Goal: Task Accomplishment & Management: Manage account settings

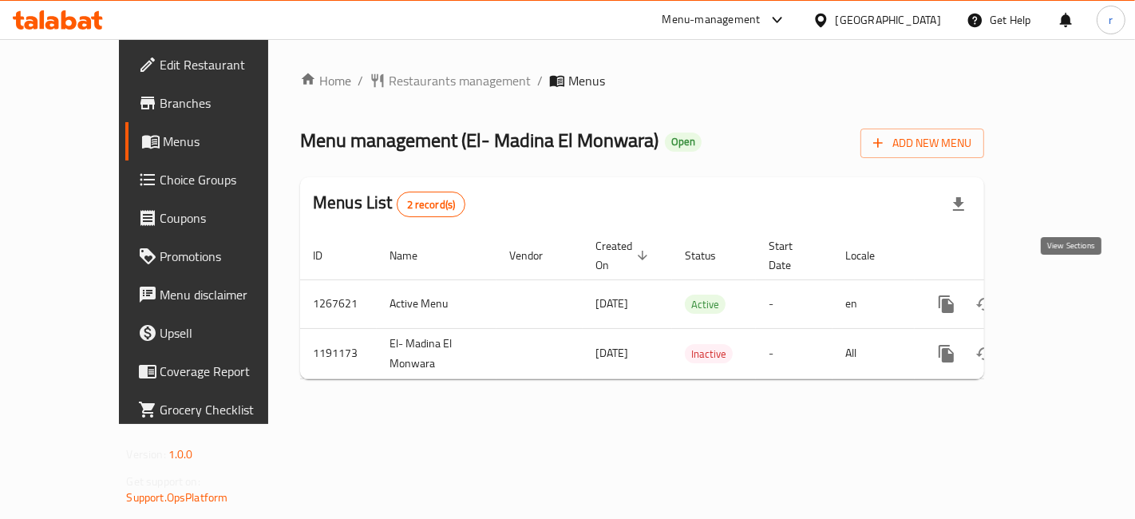
click at [1071, 294] on icon "enhanced table" at bounding box center [1061, 303] width 19 height 19
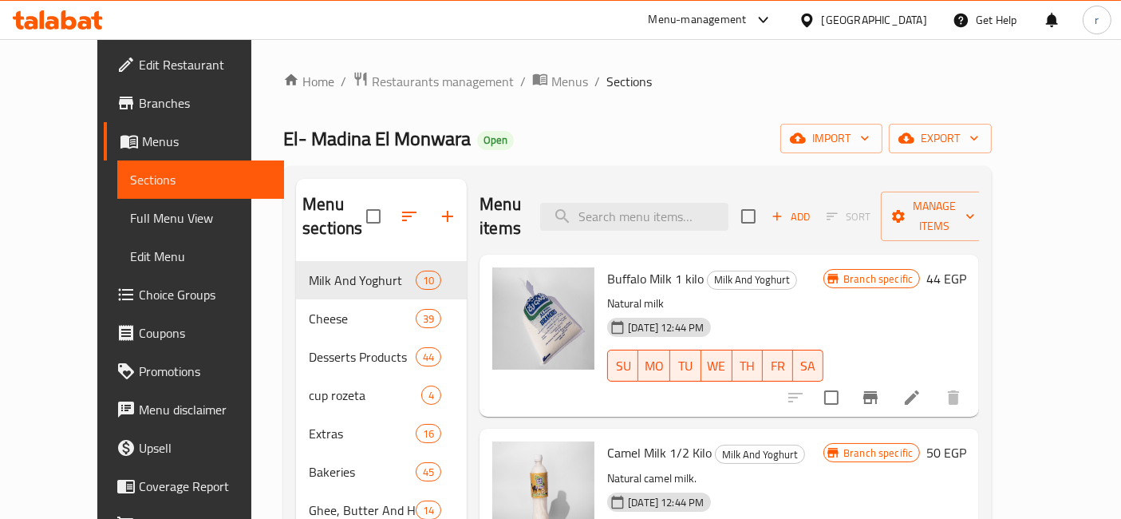
click at [139, 302] on span "Choice Groups" at bounding box center [205, 294] width 133 height 19
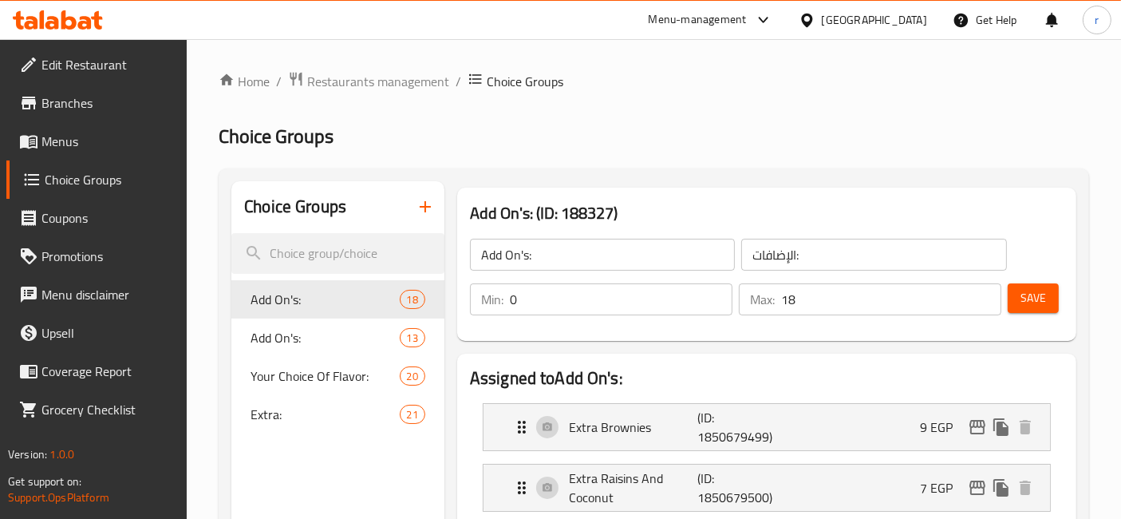
click at [294, 428] on div "Extra: 21" at bounding box center [337, 414] width 213 height 38
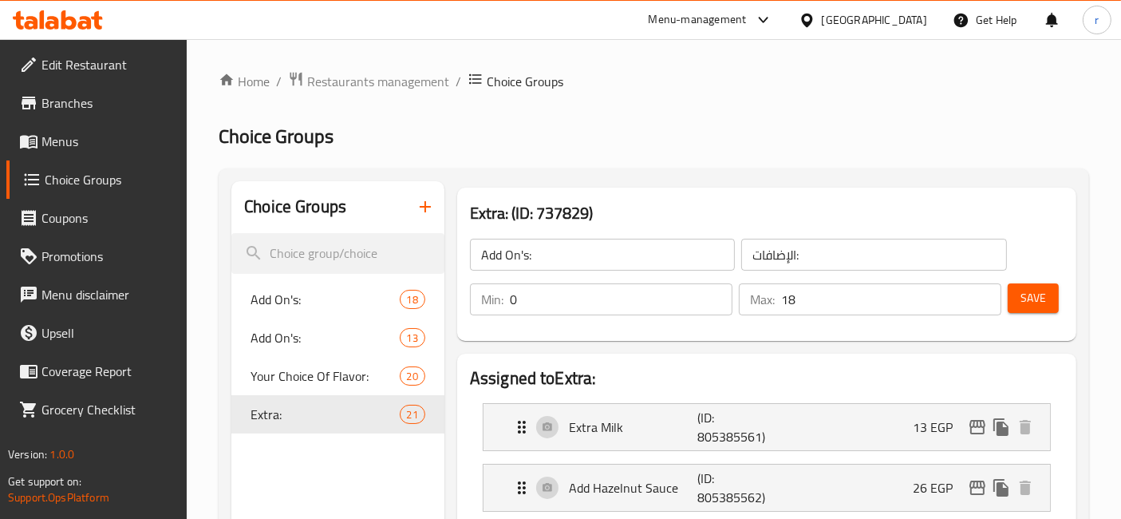
type input "Extra:"
type input "إضافة:"
type input "21"
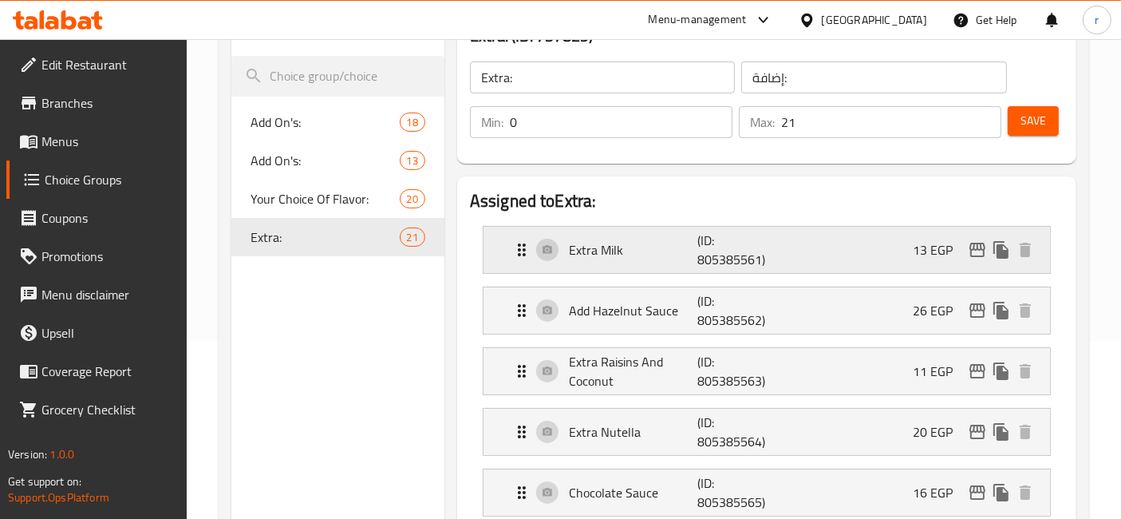
click at [702, 270] on div "Extra Milk (ID: 805385561) 13 EGP" at bounding box center [771, 250] width 519 height 46
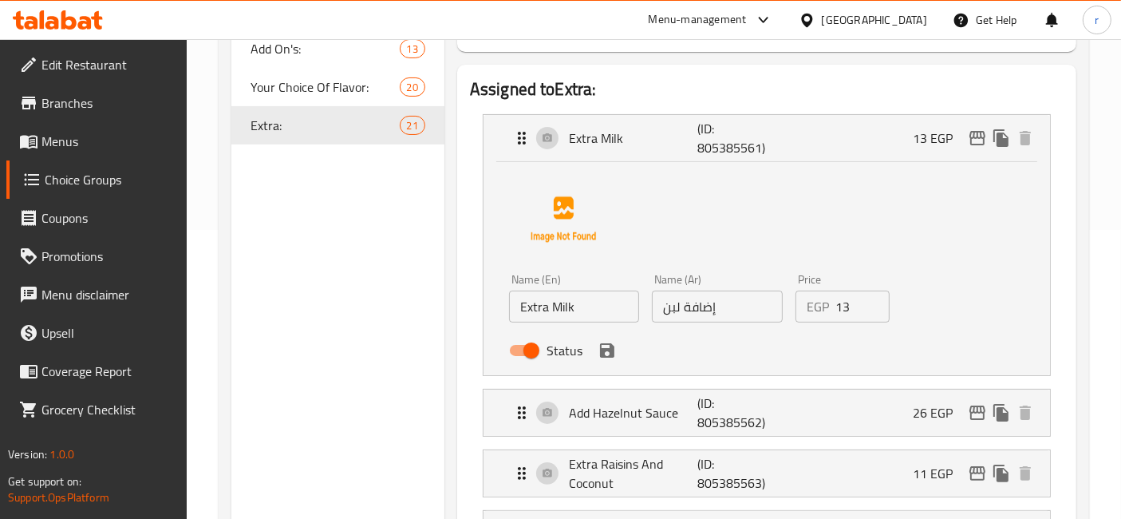
scroll to position [354, 0]
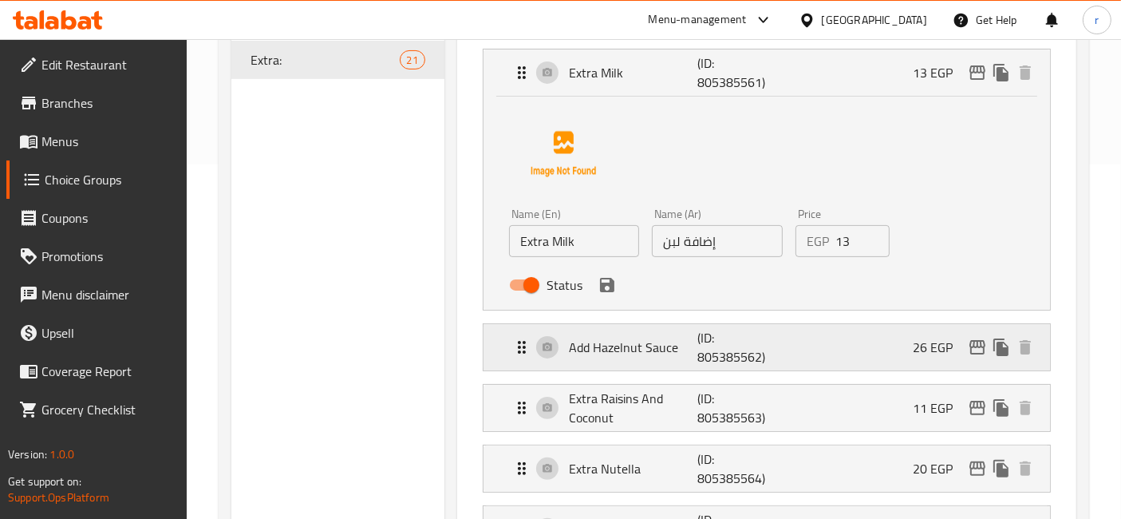
click at [742, 354] on p "(ID: 805385562)" at bounding box center [740, 347] width 86 height 38
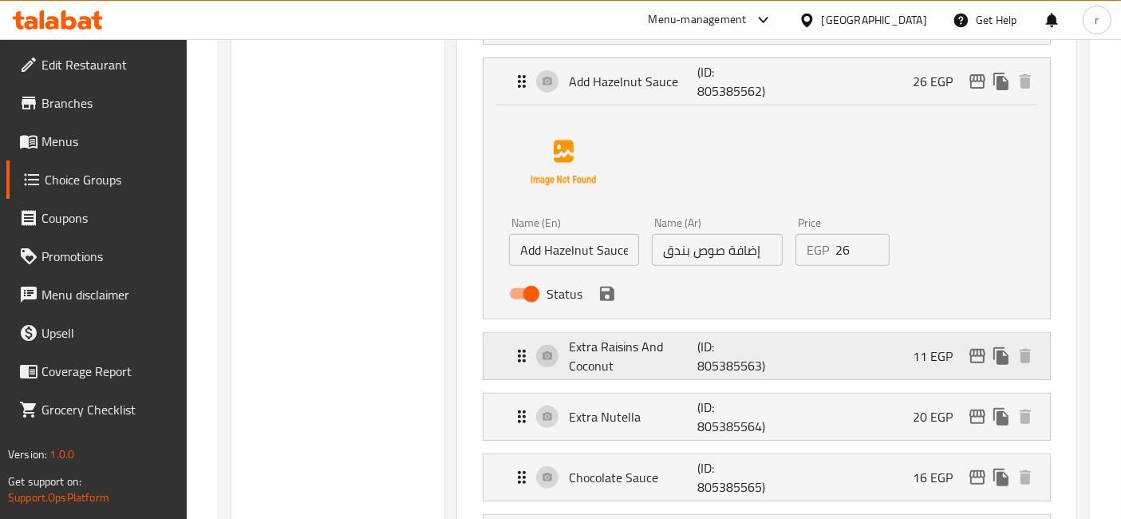
click at [759, 359] on p "(ID: 805385563)" at bounding box center [740, 356] width 86 height 38
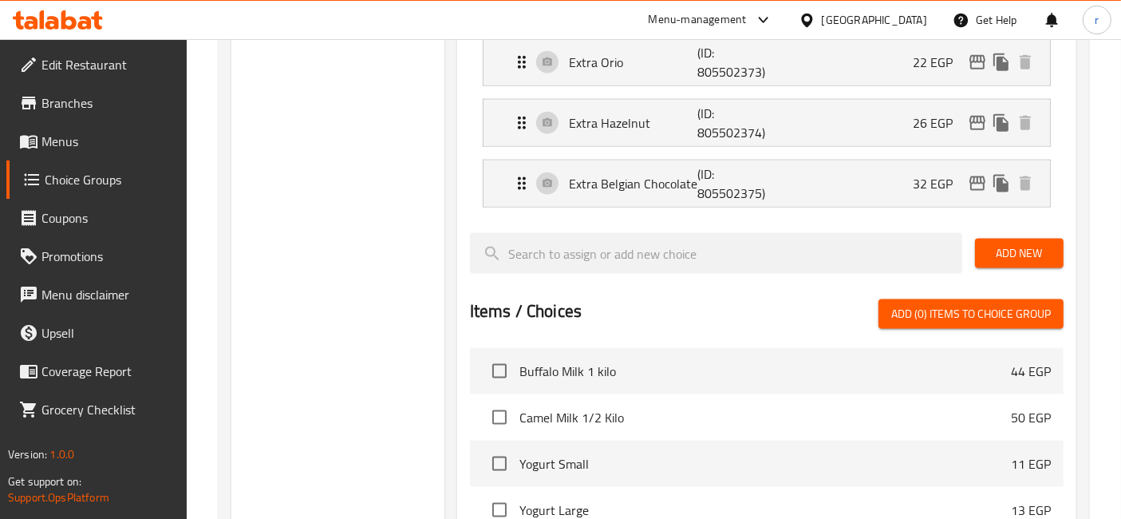
scroll to position [1865, 0]
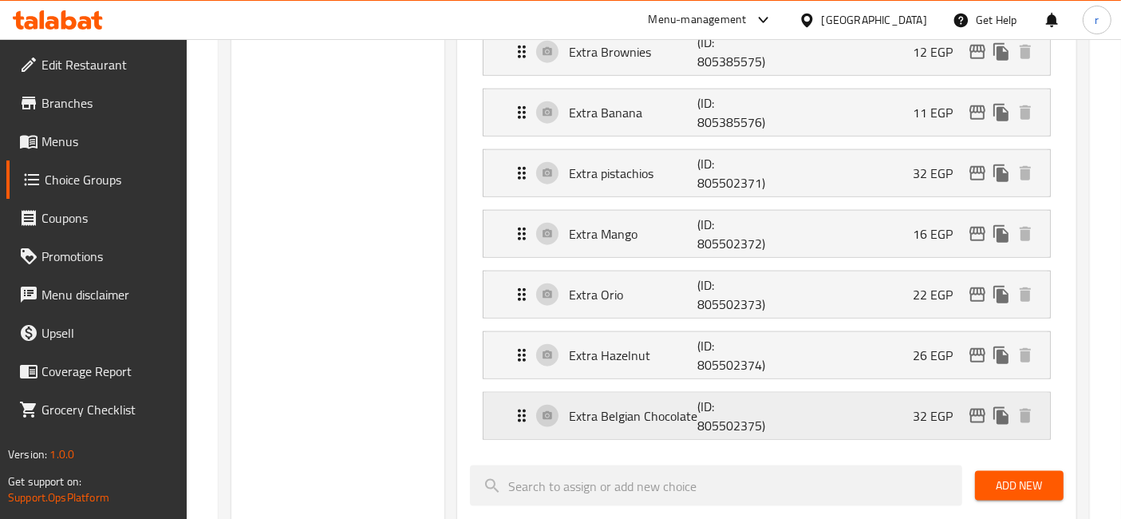
click at [718, 397] on p "(ID: 805502375)" at bounding box center [740, 416] width 86 height 38
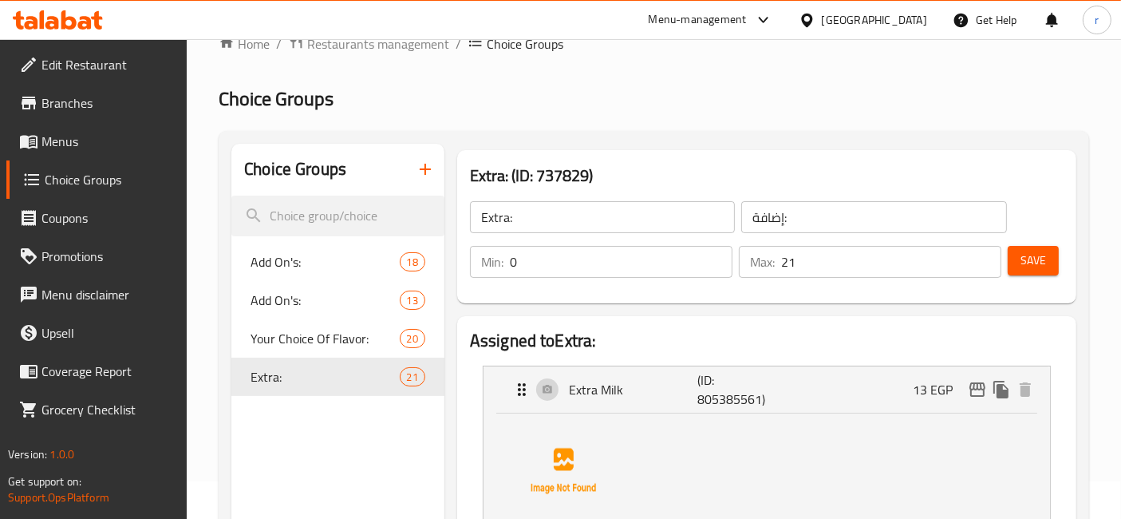
scroll to position [0, 0]
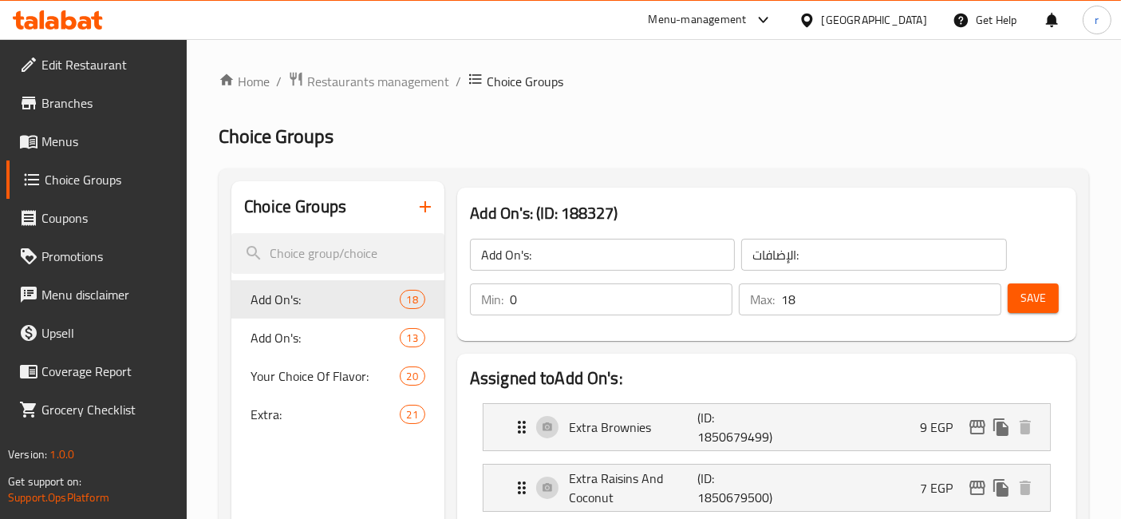
click at [268, 403] on div at bounding box center [560, 259] width 1121 height 519
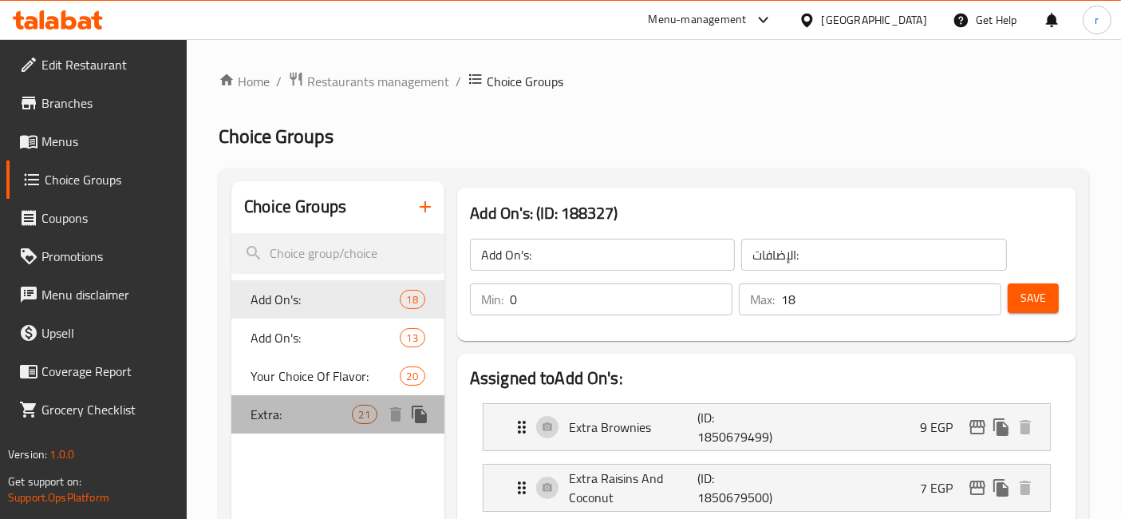
click at [266, 418] on span "Extra:" at bounding box center [301, 414] width 101 height 19
type input "Extra:"
type input "إضافة:"
type input "21"
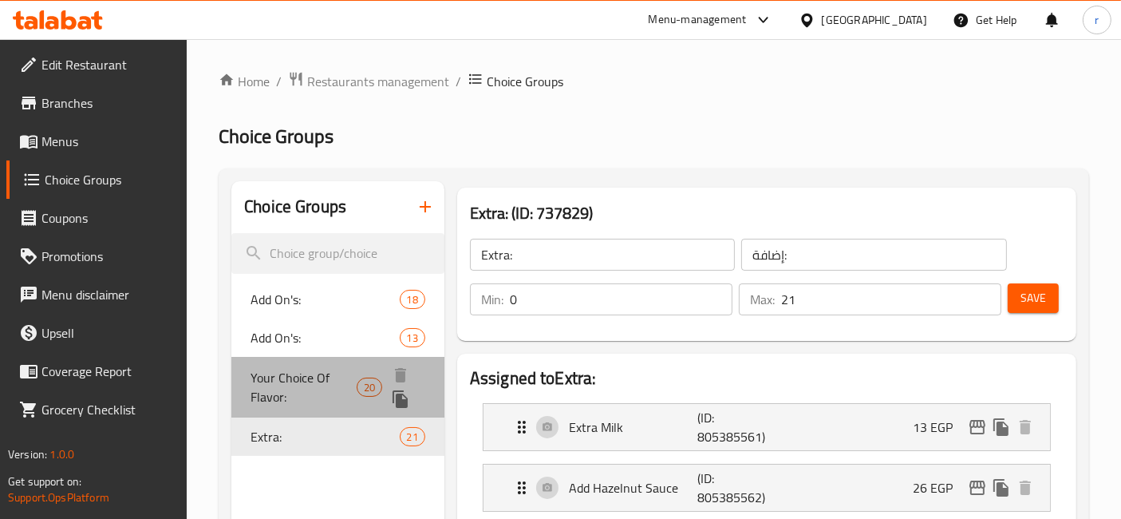
click at [299, 381] on span "Your Choice Of Flavor:" at bounding box center [304, 387] width 106 height 38
type input "Your Choice Of Flavor:"
type input "إختيارك من النكهة:"
type input "1"
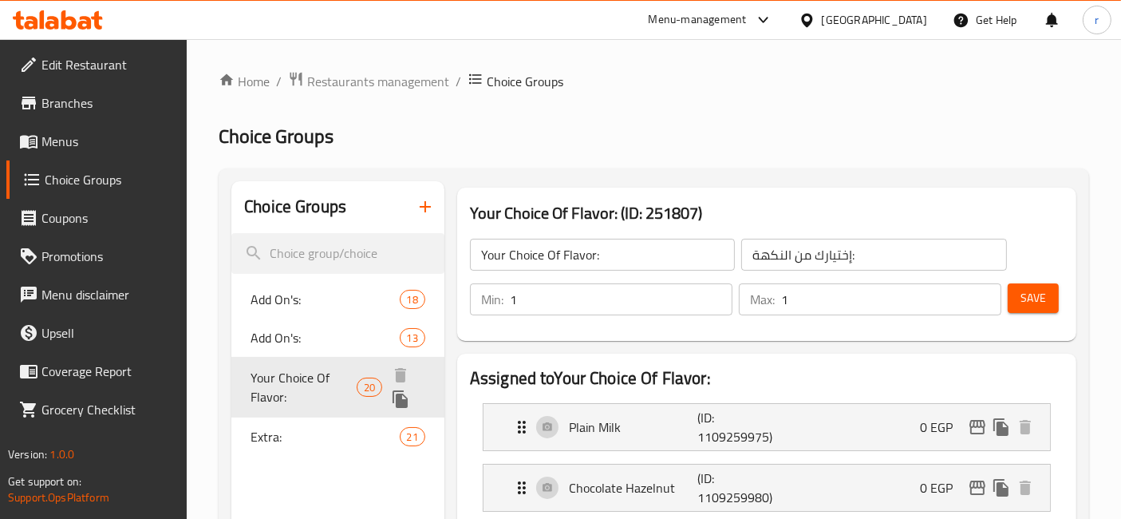
click at [288, 368] on span "Your Choice Of Flavor:" at bounding box center [304, 387] width 106 height 38
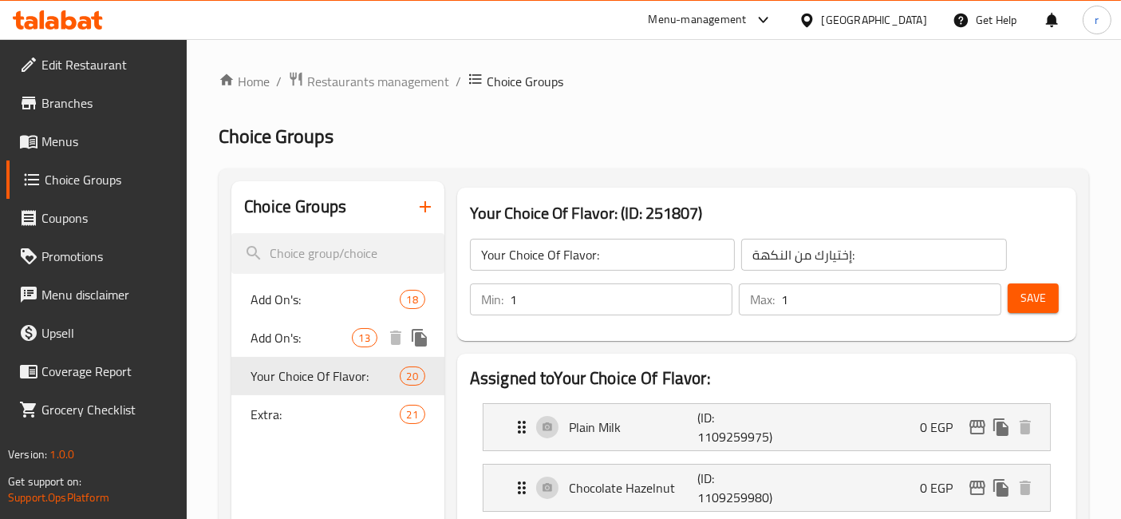
click at [314, 339] on span "Add On's:" at bounding box center [301, 337] width 101 height 19
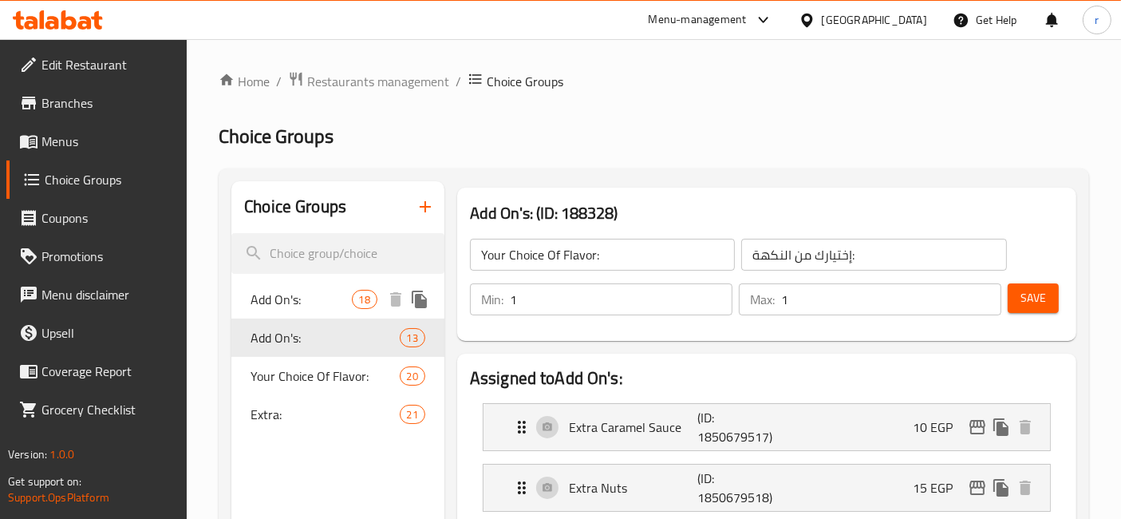
type input "Add On's:"
type input "الإضافات:"
type input "0"
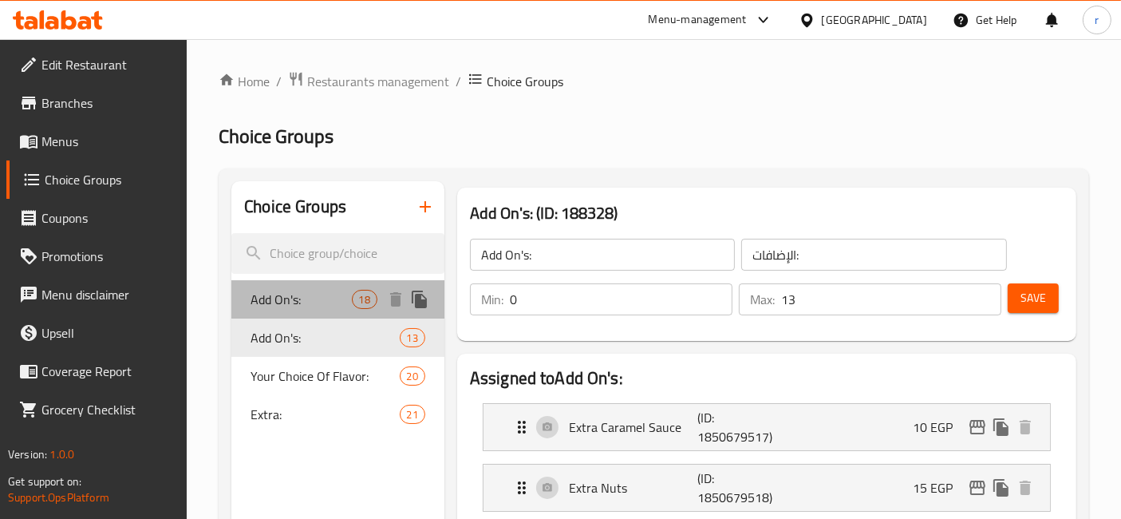
click at [292, 290] on span "Add On's:" at bounding box center [301, 299] width 101 height 19
type input "18"
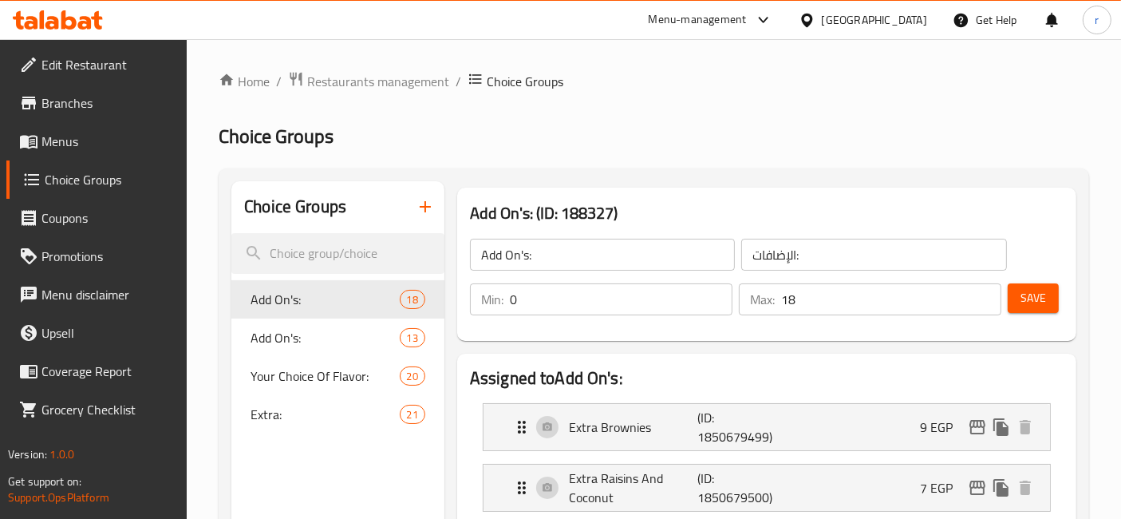
click at [286, 436] on nav "Add On's: 18 Add On's: 13 Your Choice Of Flavor: 20 Extra: 21" at bounding box center [337, 357] width 213 height 166
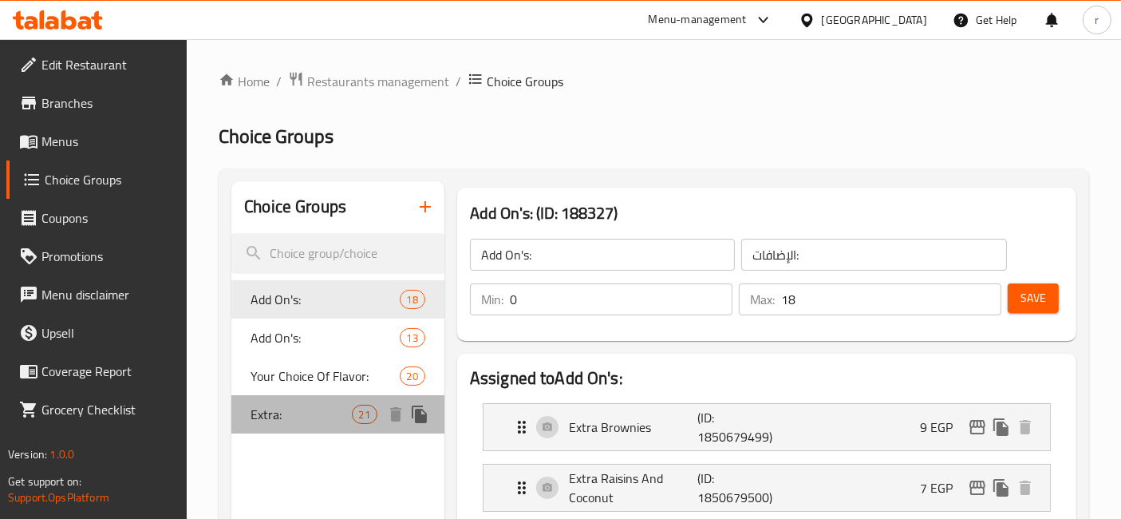
click at [301, 409] on span "Extra:" at bounding box center [301, 414] width 101 height 19
type input "Extra:"
type input "إضافة:"
type input "21"
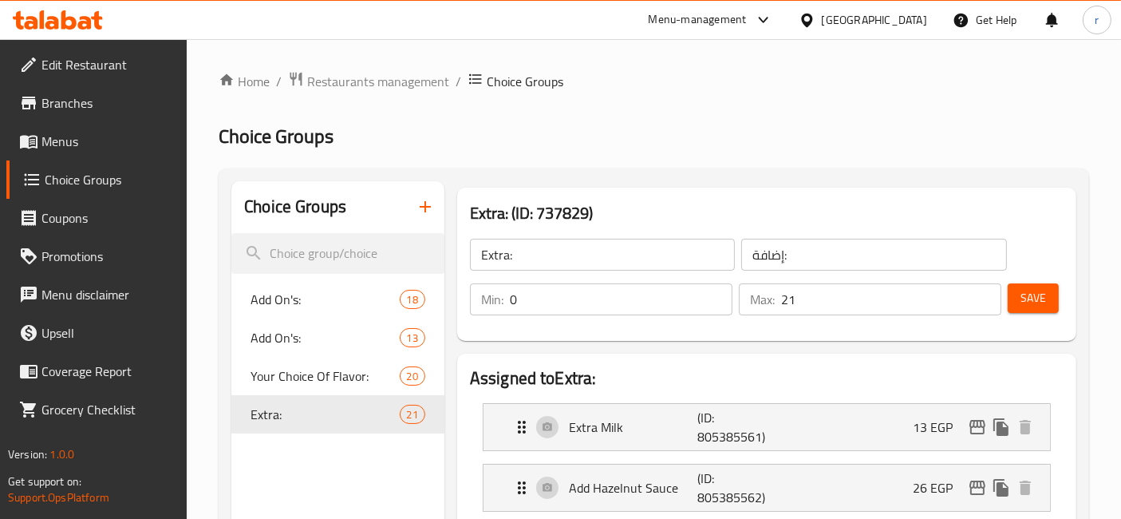
click at [780, 126] on h2 "Choice Groups" at bounding box center [654, 137] width 871 height 26
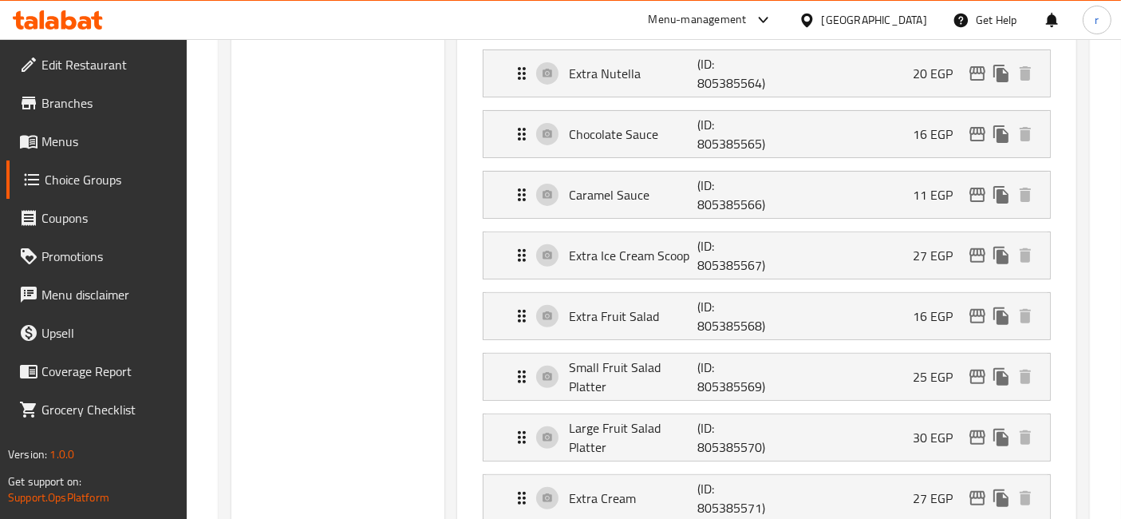
scroll to position [620, 0]
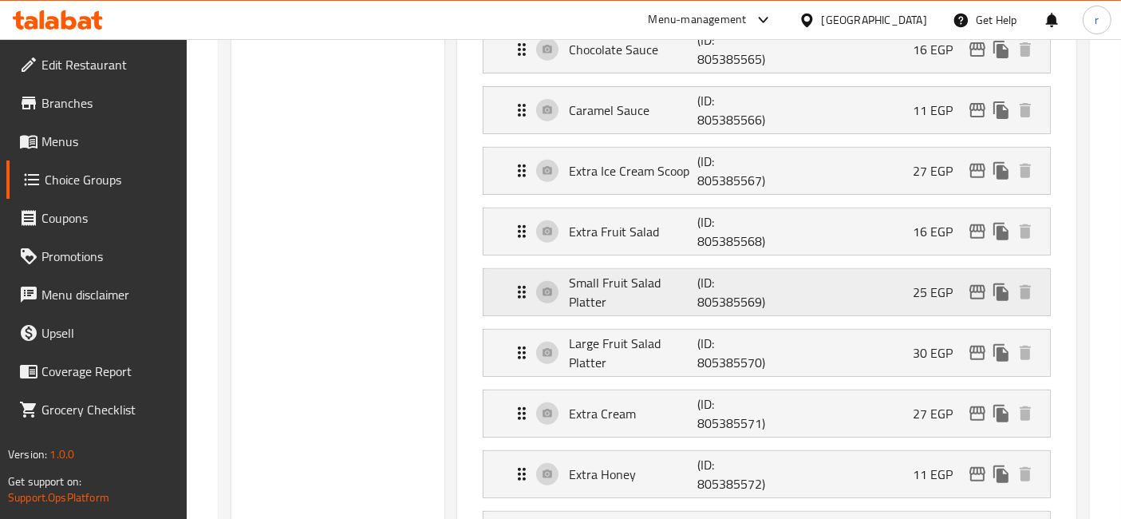
click at [638, 275] on p "Small Fruit Salad Platter" at bounding box center [633, 292] width 128 height 38
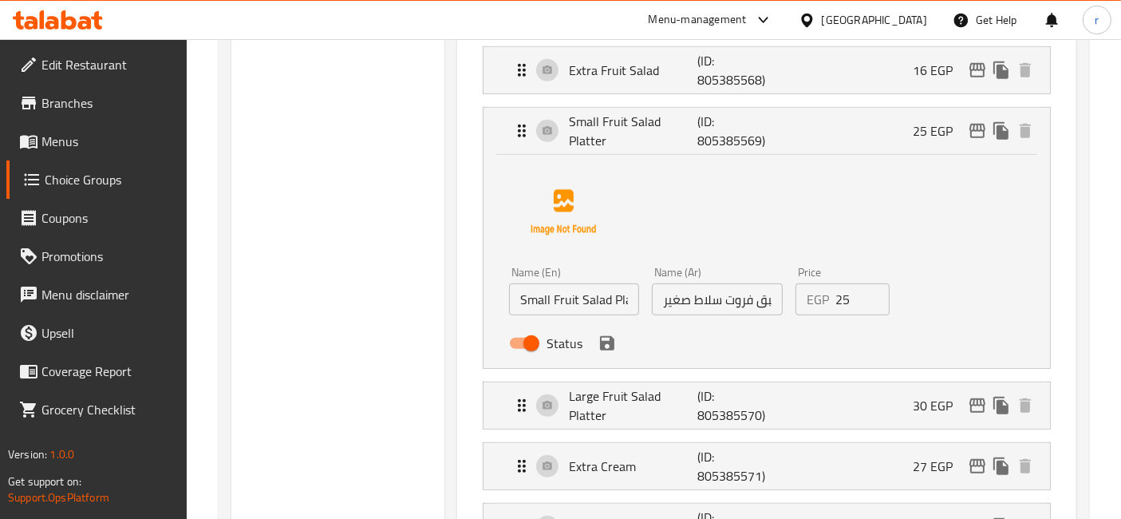
scroll to position [798, 0]
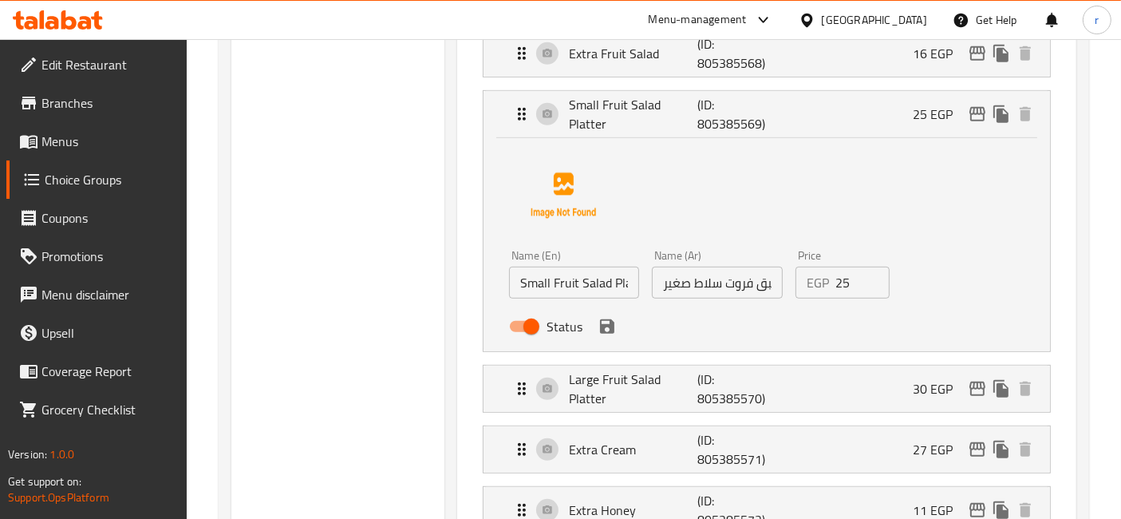
click at [665, 256] on div "Name (Ar) طبق فروت سلاط صغير Name (Ar)" at bounding box center [717, 274] width 130 height 49
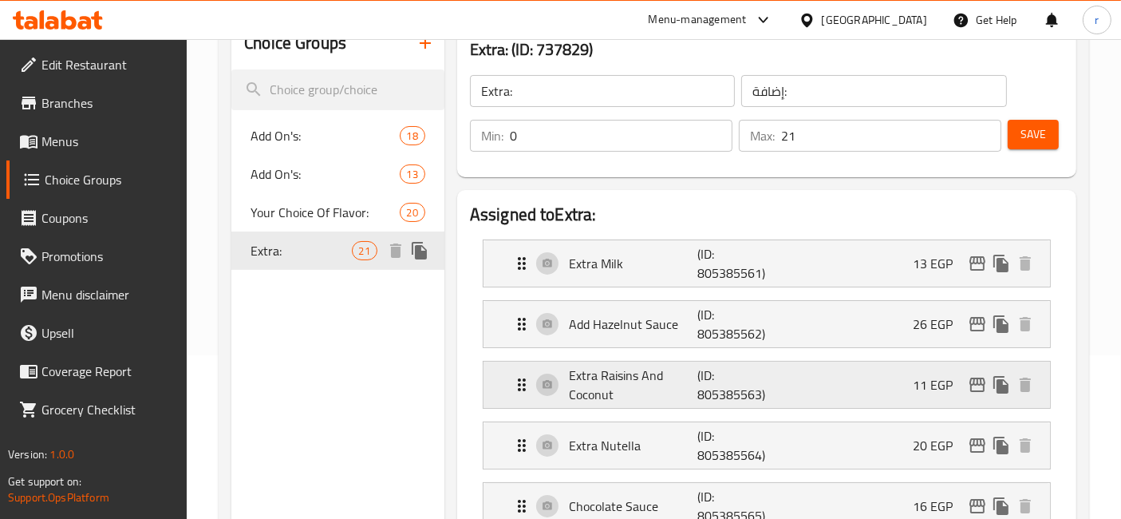
scroll to position [177, 0]
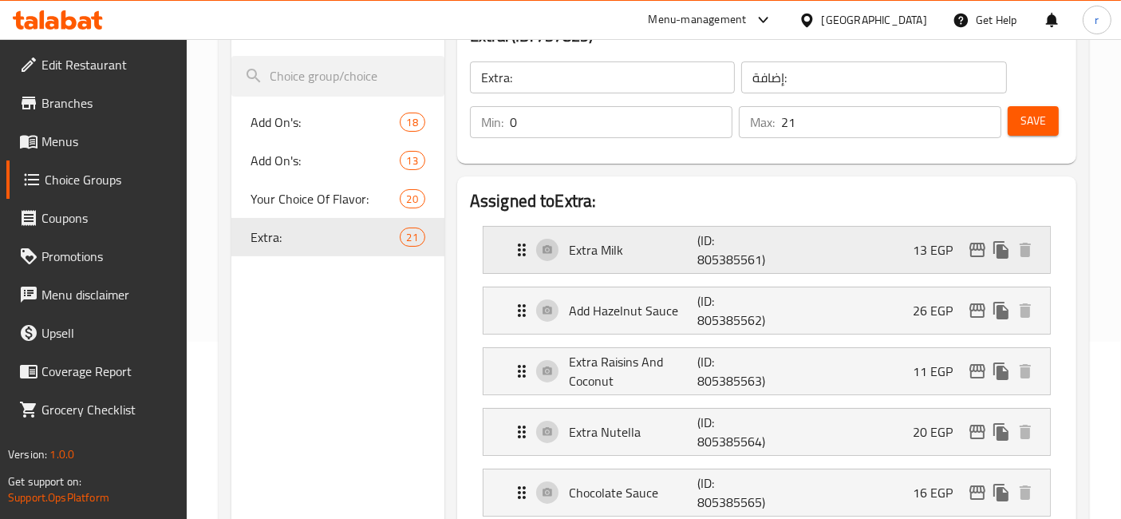
click at [661, 270] on div "Extra Milk (ID: 805385561) 13 EGP" at bounding box center [771, 250] width 519 height 46
